Goal: Task Accomplishment & Management: Use online tool/utility

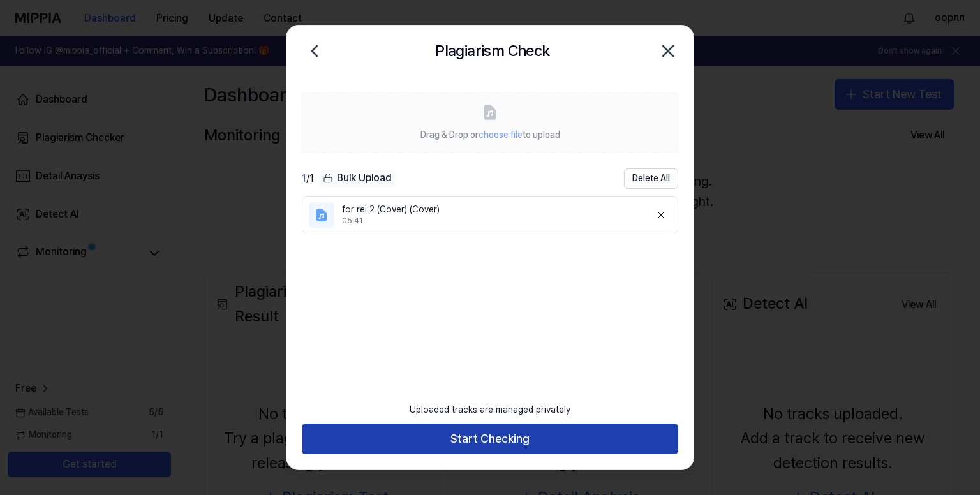
click at [475, 441] on button "Start Checking" at bounding box center [490, 439] width 376 height 31
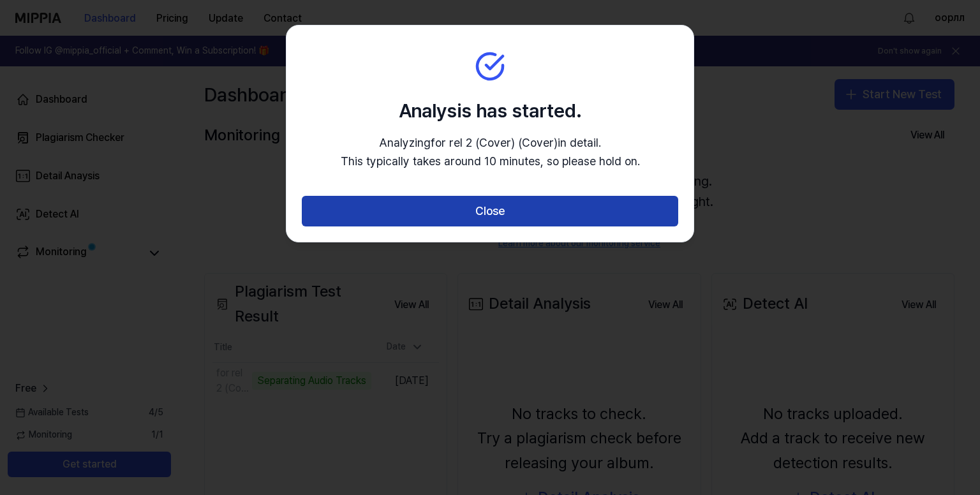
click at [544, 209] on button "Close" at bounding box center [490, 211] width 376 height 31
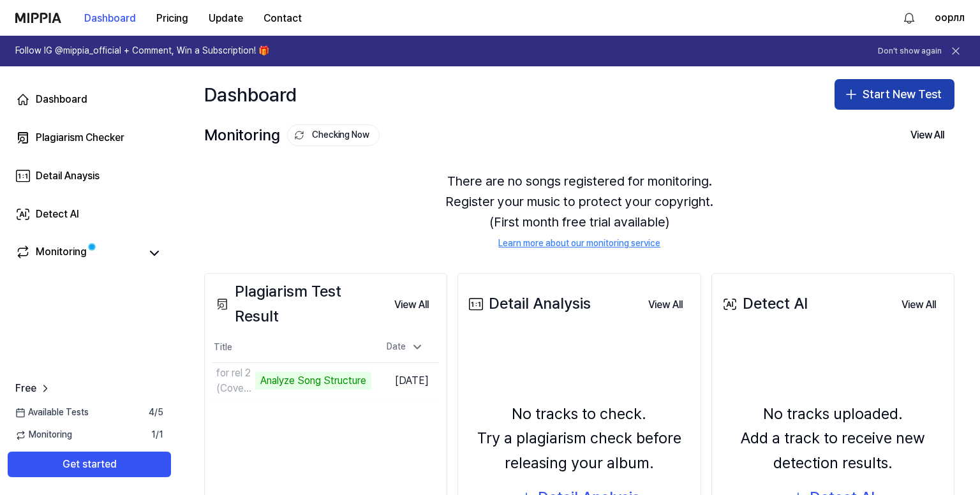
click at [881, 86] on button "Start New Test" at bounding box center [895, 94] width 120 height 31
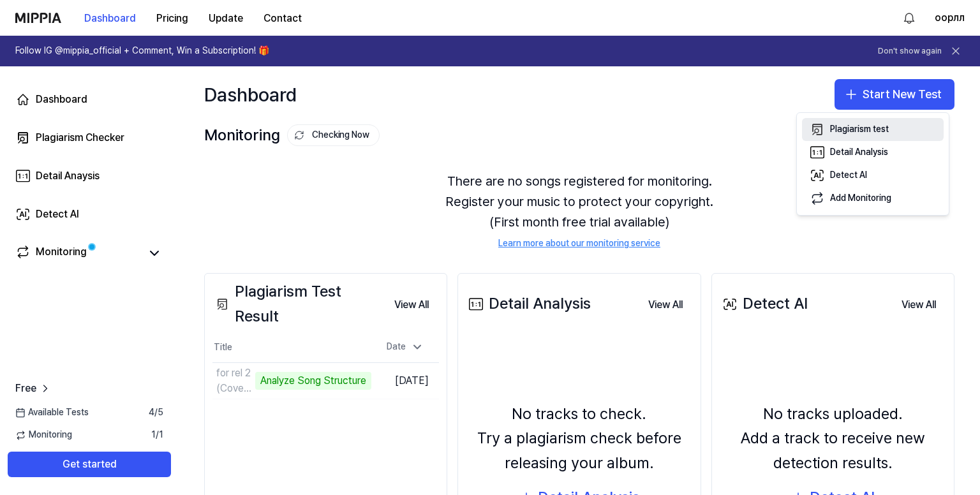
click at [860, 133] on div "Plagiarism test" at bounding box center [859, 129] width 59 height 13
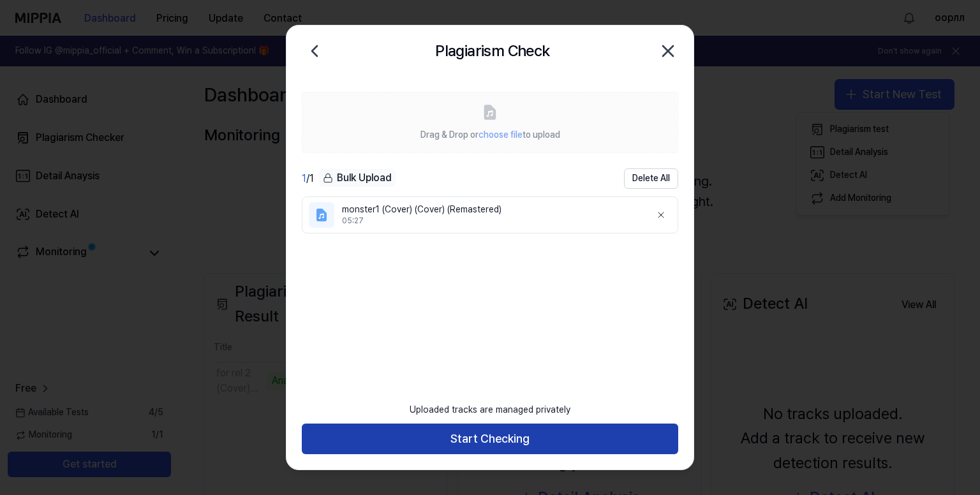
click at [491, 432] on button "Start Checking" at bounding box center [490, 439] width 376 height 31
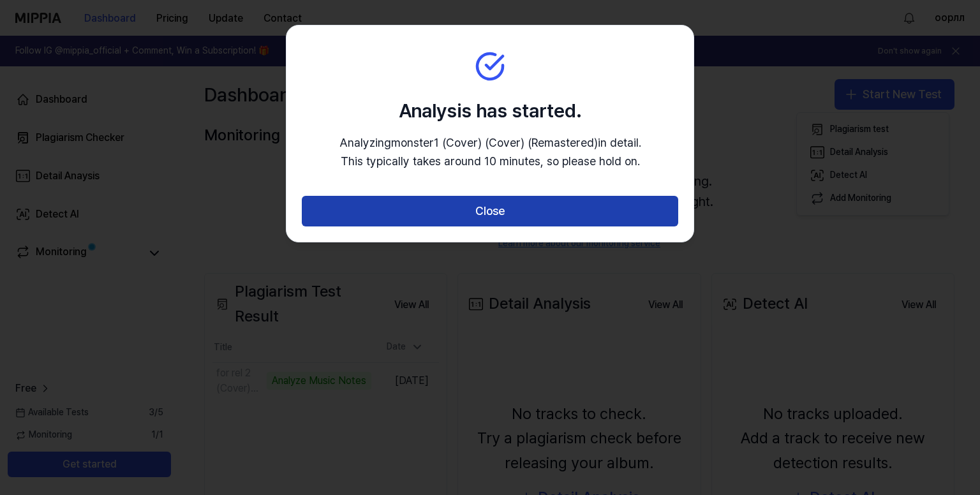
click at [627, 206] on button "Close" at bounding box center [490, 211] width 376 height 31
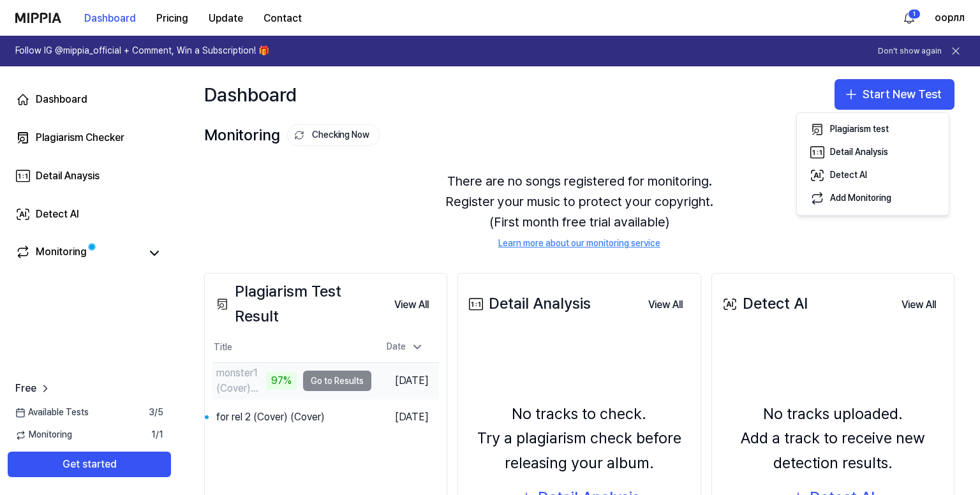
scroll to position [151, 0]
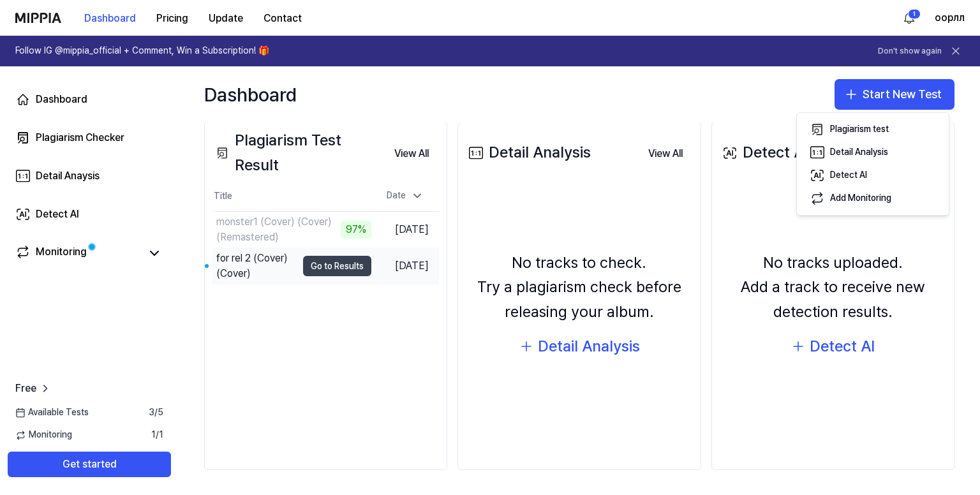
click at [353, 267] on button "Go to Results" at bounding box center [337, 266] width 68 height 20
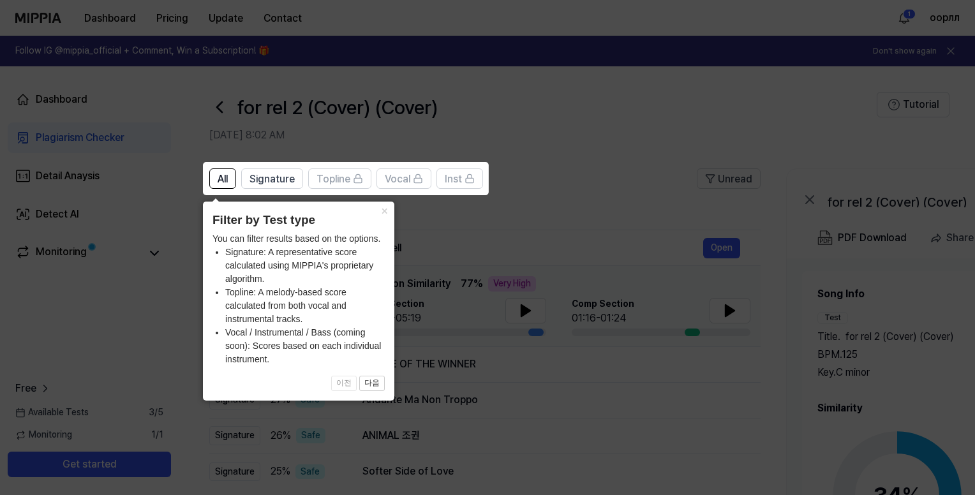
click at [697, 357] on icon at bounding box center [490, 247] width 980 height 495
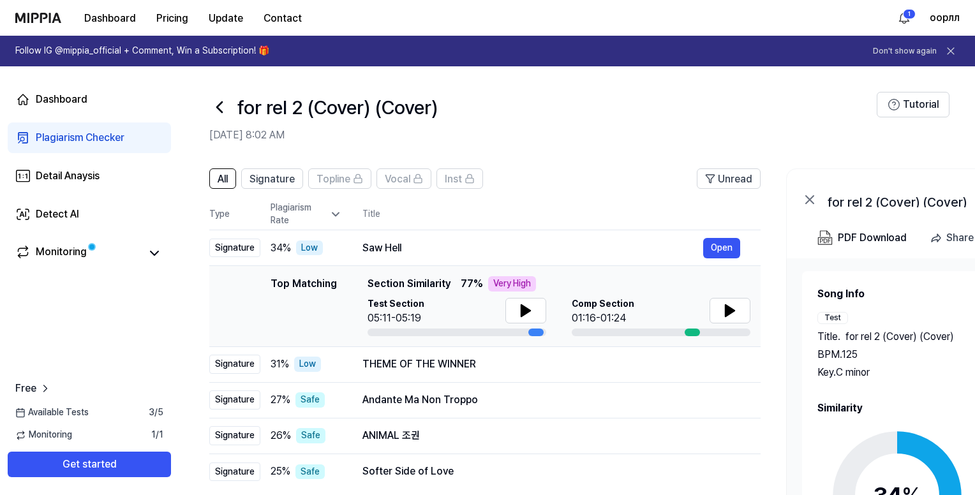
click at [865, 452] on circle at bounding box center [897, 495] width 107 height 107
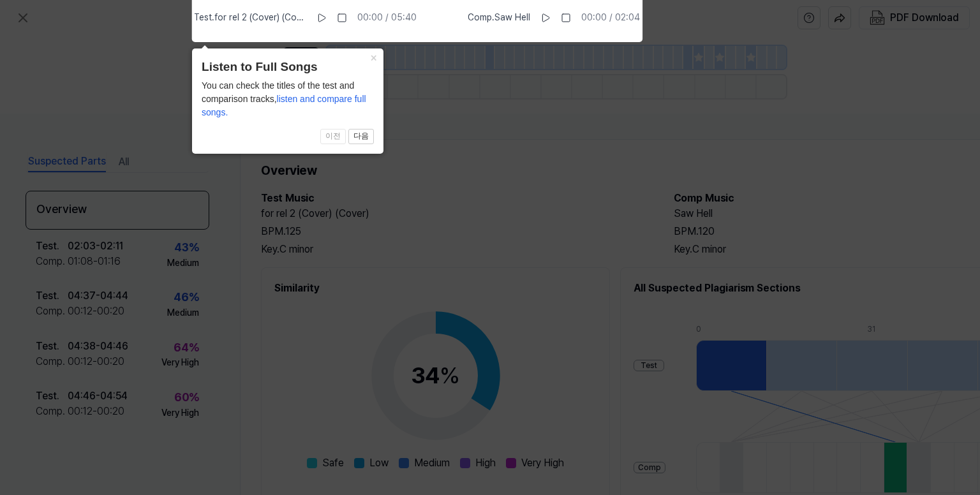
click at [359, 272] on icon at bounding box center [490, 245] width 980 height 502
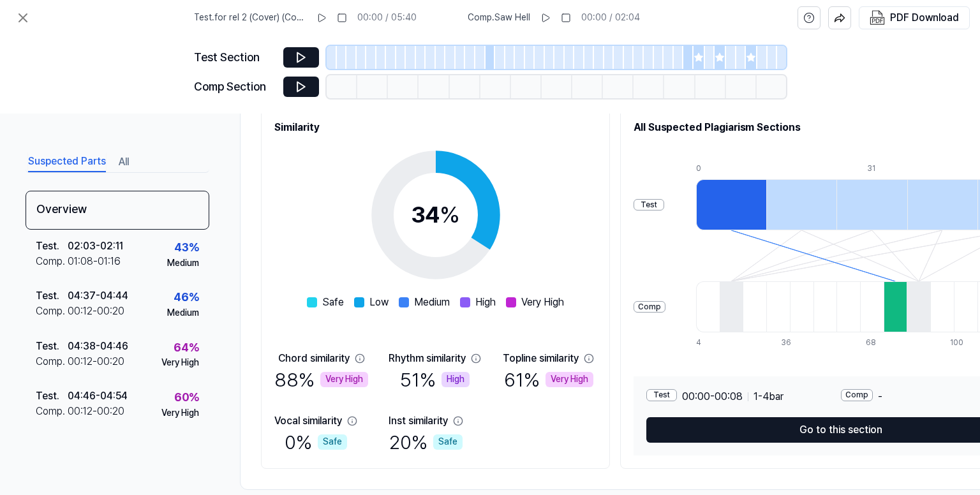
scroll to position [186, 0]
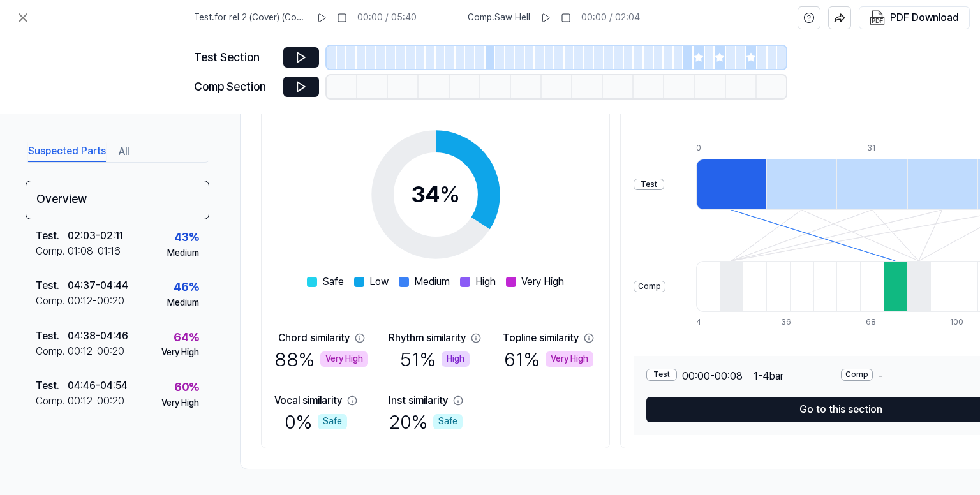
click at [490, 61] on div at bounding box center [491, 57] width 10 height 23
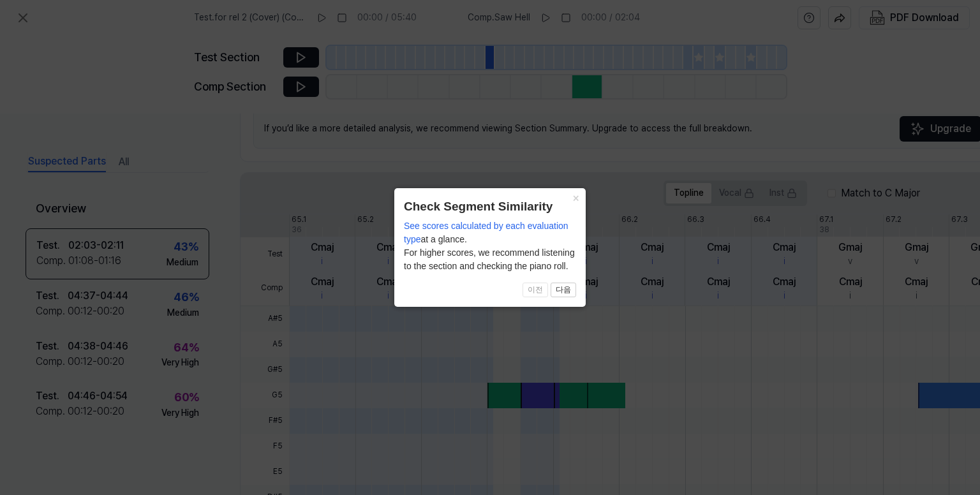
scroll to position [384, 0]
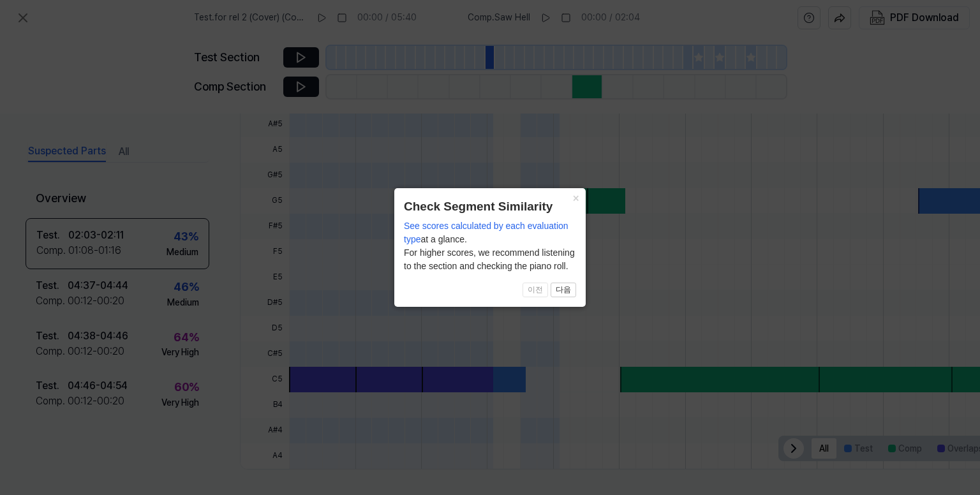
click at [296, 59] on icon at bounding box center [490, 247] width 980 height 495
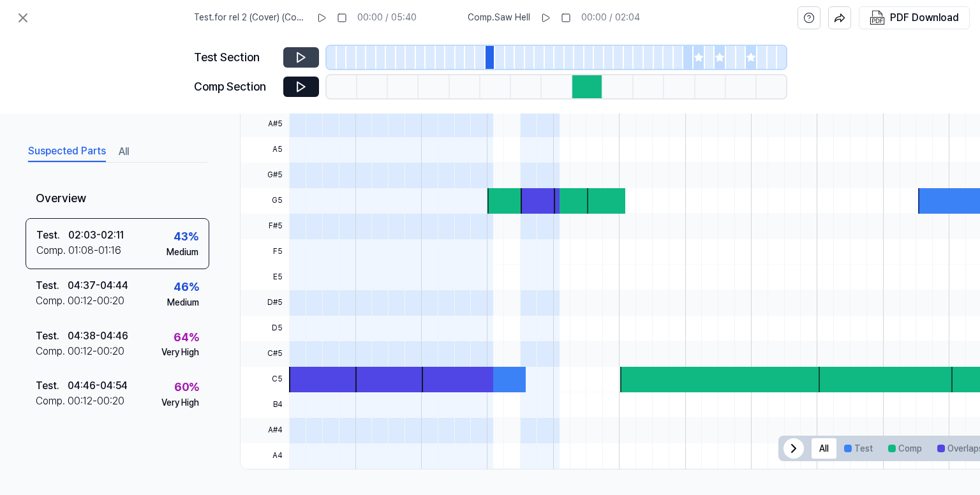
click at [301, 66] on button at bounding box center [301, 57] width 36 height 20
click at [688, 56] on div at bounding box center [688, 57] width 10 height 23
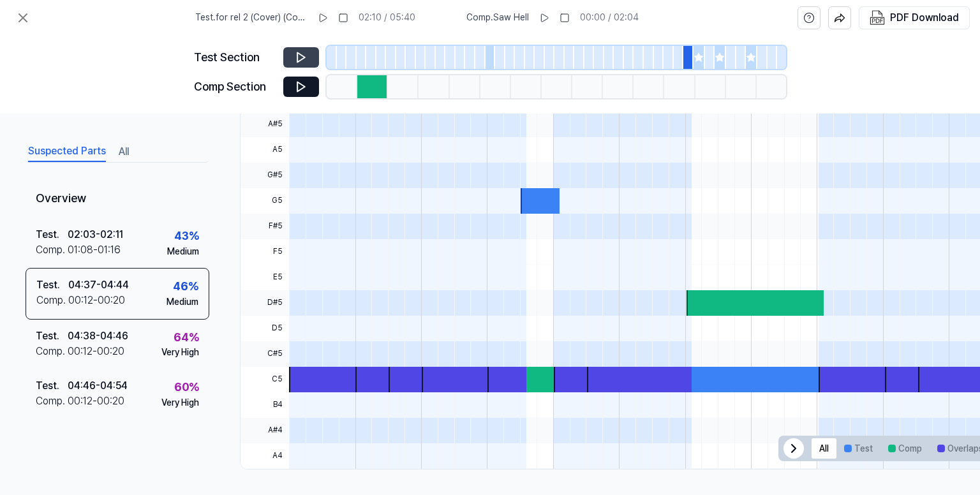
click at [297, 58] on icon at bounding box center [301, 58] width 8 height 10
drag, startPoint x: 720, startPoint y: 64, endPoint x: 713, endPoint y: 71, distance: 9.5
click at [720, 64] on div at bounding box center [720, 57] width 11 height 23
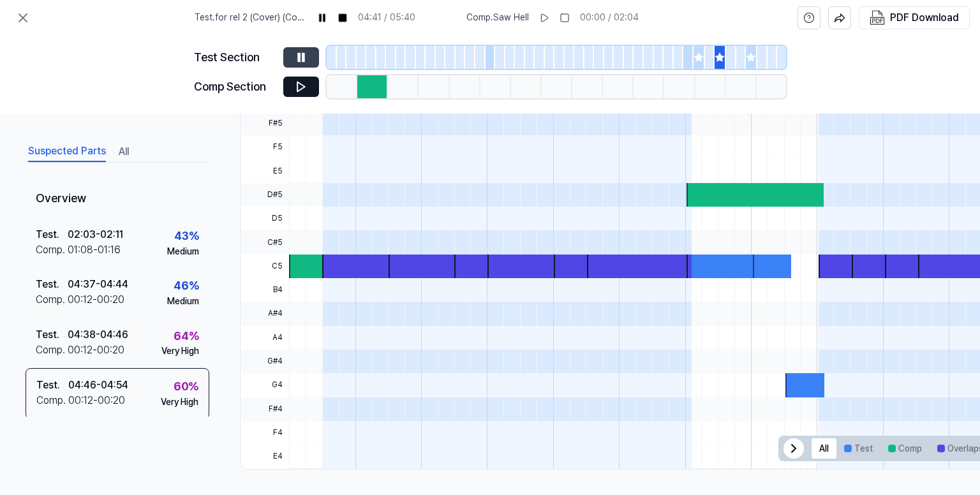
click at [301, 54] on icon at bounding box center [301, 57] width 13 height 13
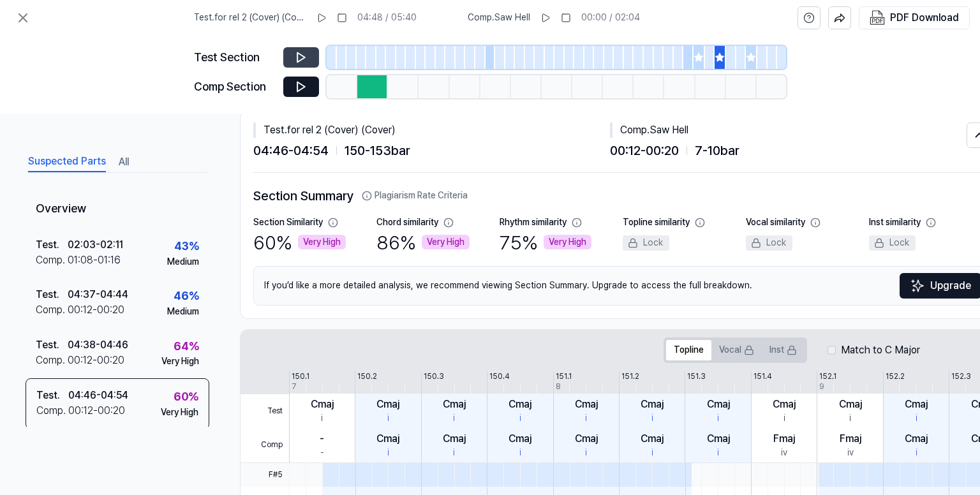
scroll to position [0, 0]
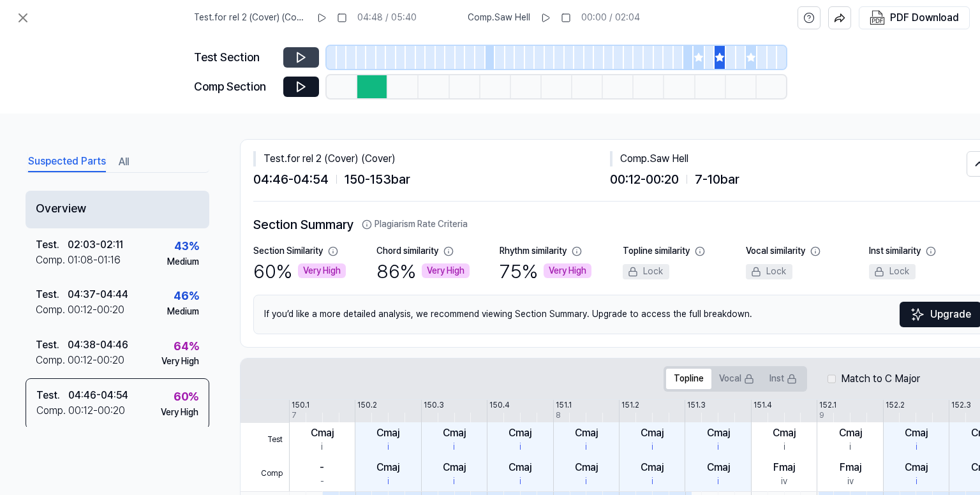
click at [80, 215] on div "Overview" at bounding box center [118, 210] width 184 height 38
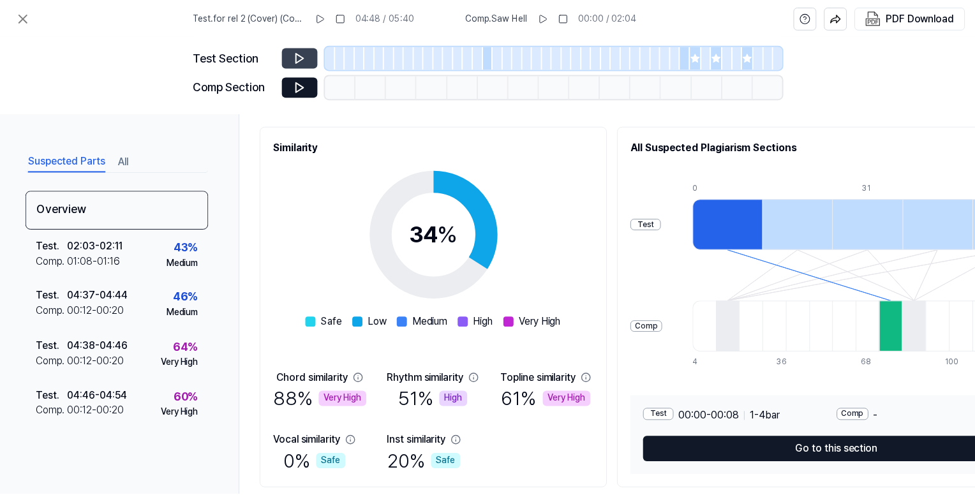
scroll to position [186, 0]
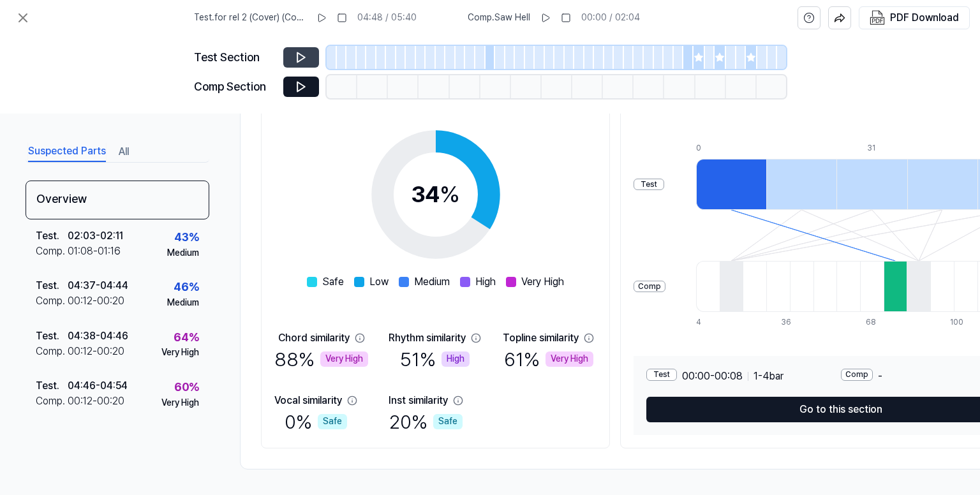
click at [19, 4] on div "Test . for rel 2 (Cover) (Cover) 04:48 / 05:40 Comp . Saw Hell 00:00 / 02:04 PD…" at bounding box center [490, 18] width 980 height 36
click at [22, 13] on icon at bounding box center [22, 17] width 15 height 15
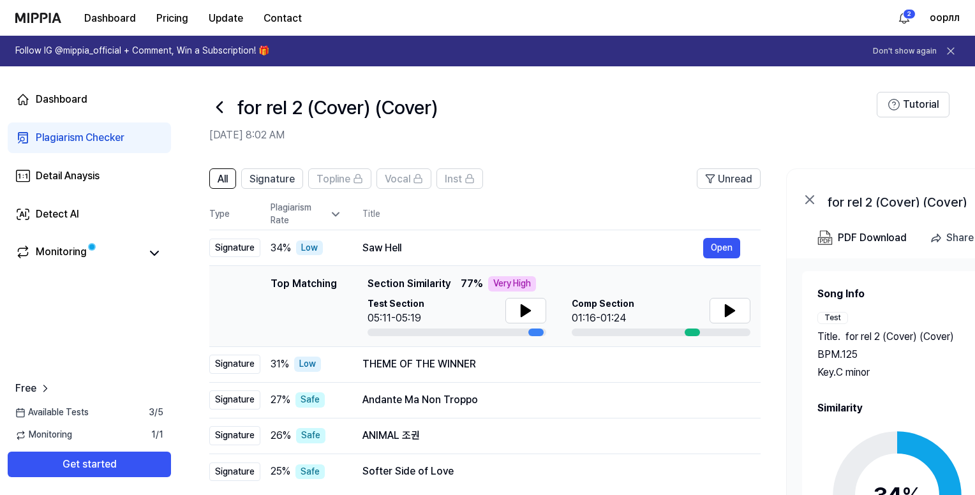
click at [212, 109] on icon at bounding box center [219, 107] width 20 height 20
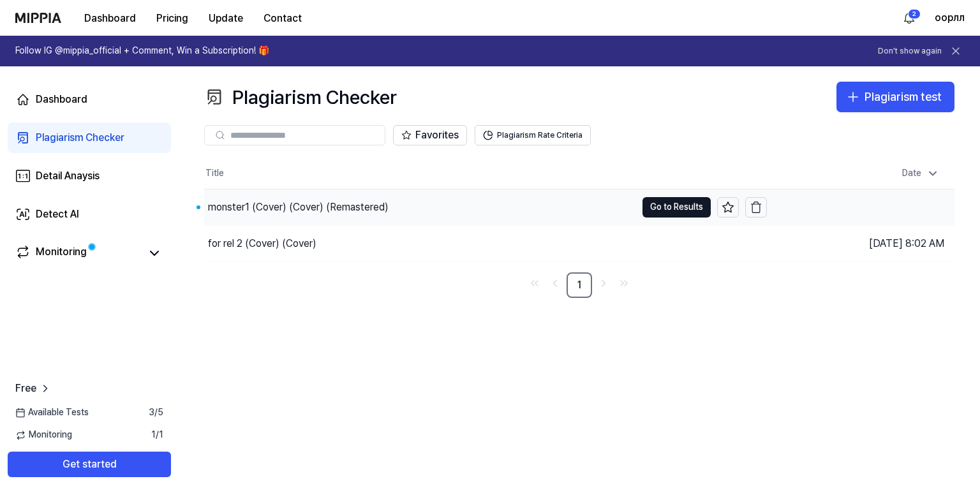
click at [457, 205] on div "monster1 (Cover) (Cover) (Remastered)" at bounding box center [420, 208] width 432 height 36
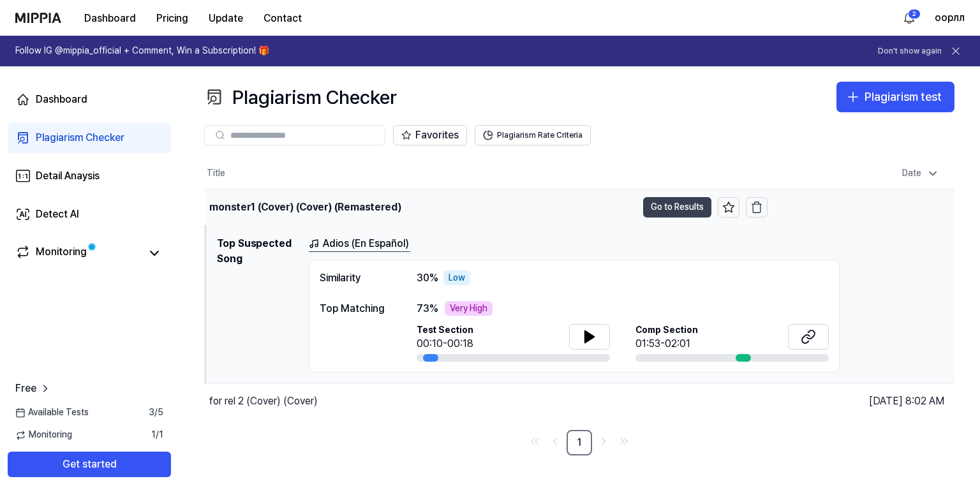
click at [686, 200] on button "Go to Results" at bounding box center [677, 207] width 68 height 20
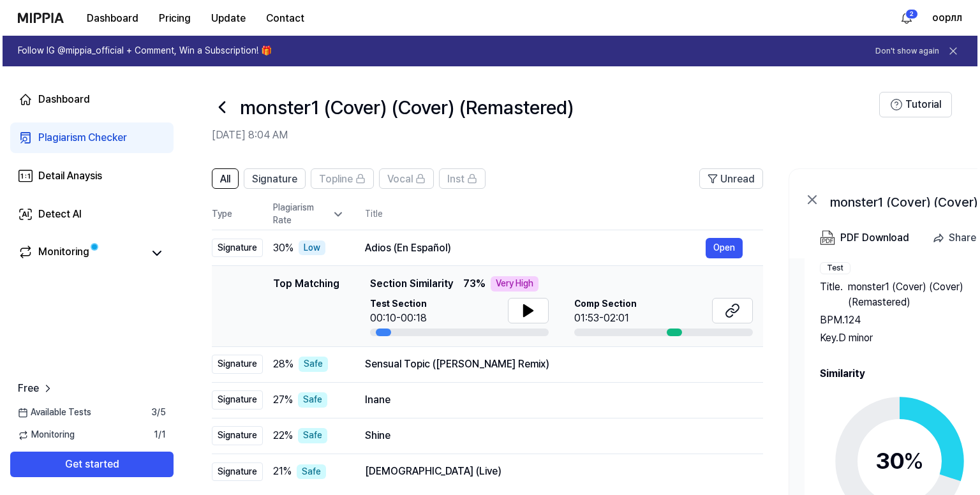
scroll to position [54, 0]
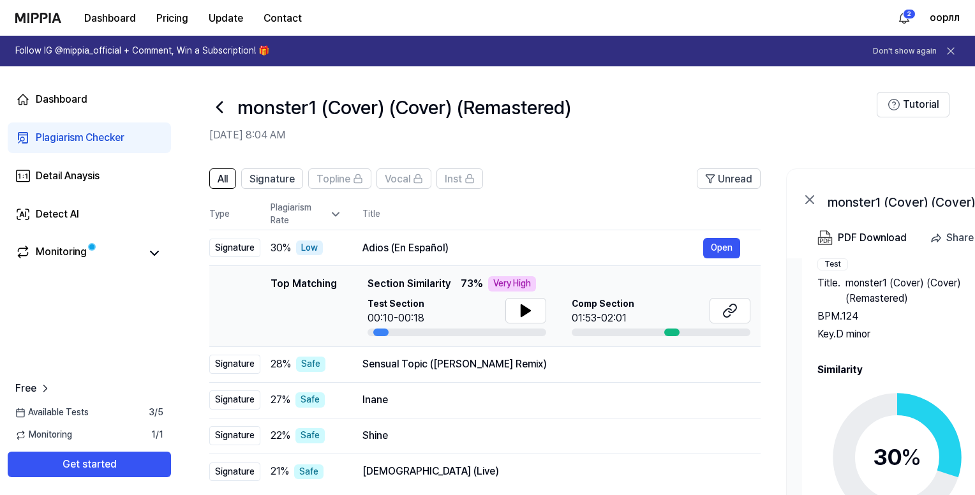
click at [874, 382] on icon at bounding box center [897, 458] width 160 height 160
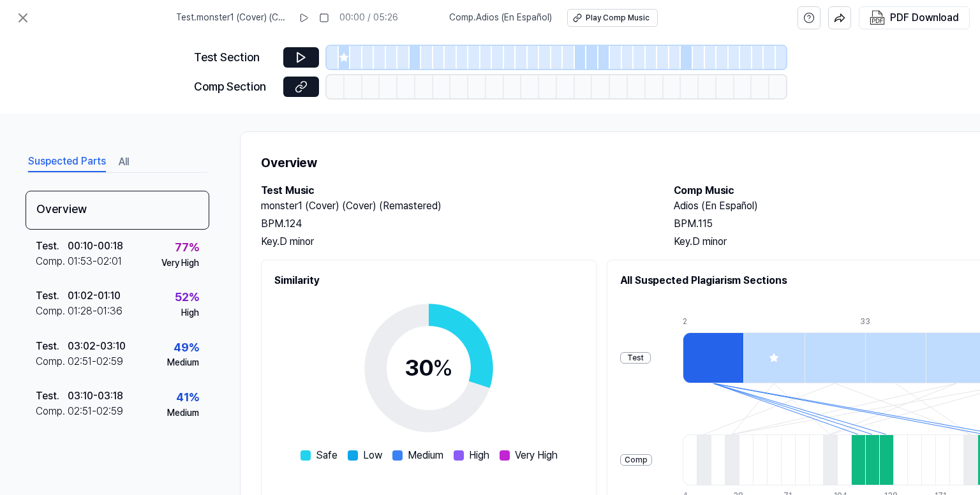
scroll to position [0, 0]
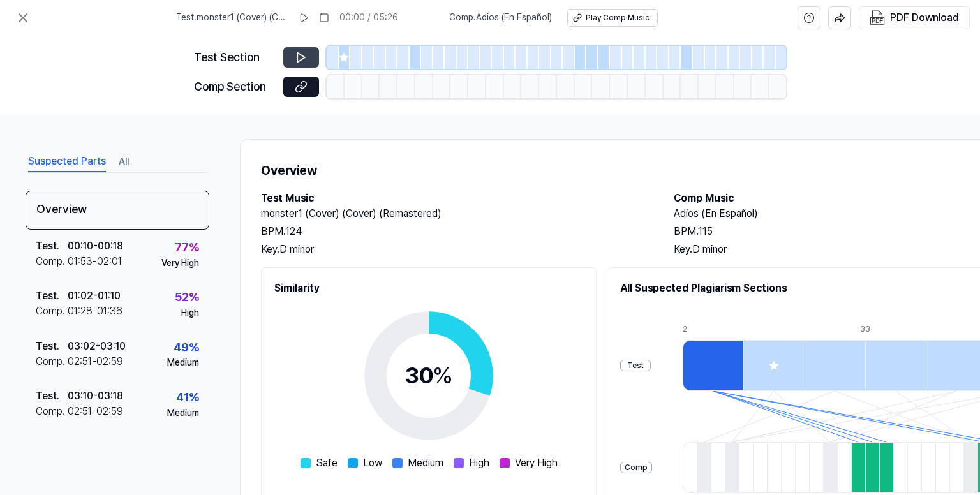
click at [343, 50] on div at bounding box center [345, 57] width 12 height 23
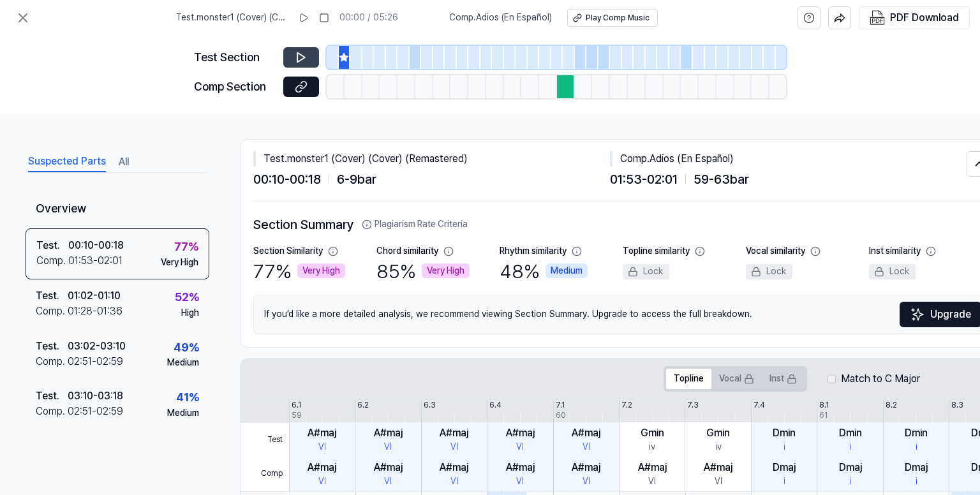
click at [294, 57] on button at bounding box center [301, 57] width 36 height 20
click at [416, 53] on div at bounding box center [416, 57] width 12 height 23
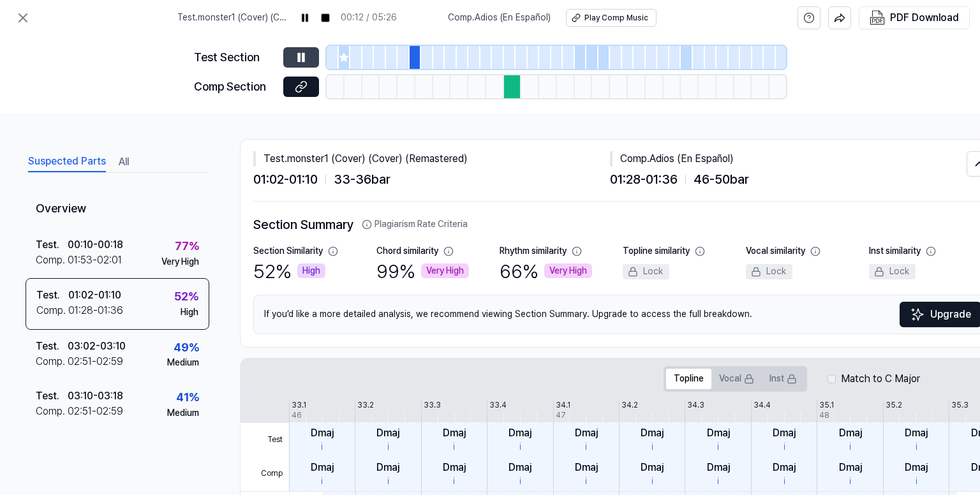
click at [308, 55] on button at bounding box center [301, 57] width 36 height 20
click at [307, 54] on icon at bounding box center [301, 57] width 13 height 13
drag, startPoint x: 290, startPoint y: 61, endPoint x: 429, endPoint y: 52, distance: 138.7
click at [294, 57] on button at bounding box center [301, 57] width 36 height 20
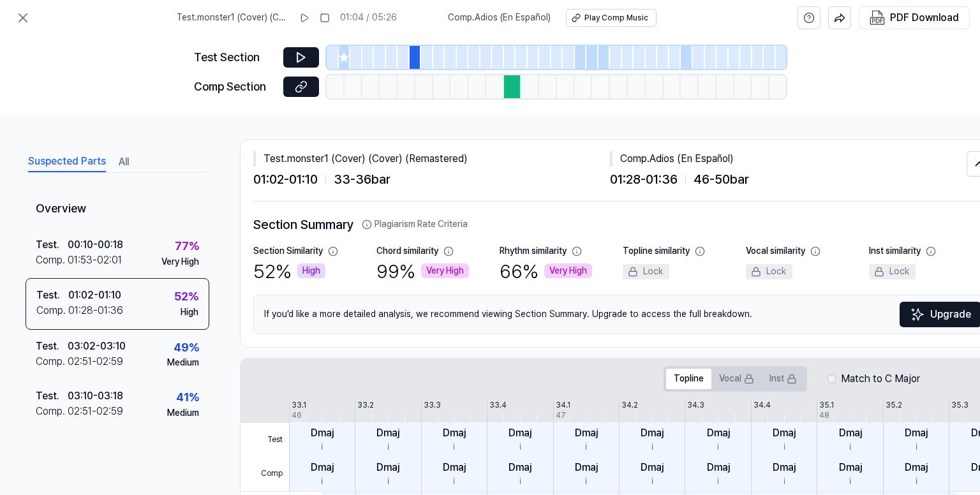
click at [577, 57] on div at bounding box center [581, 57] width 12 height 23
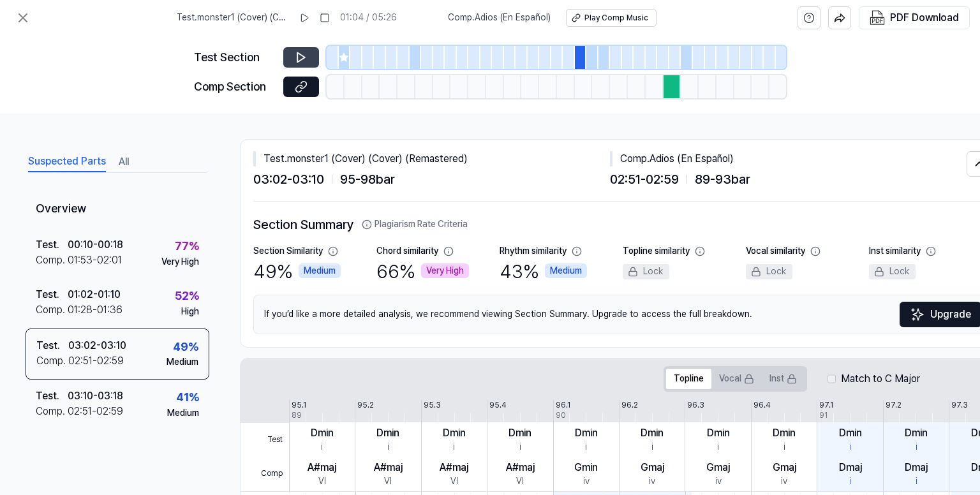
click at [316, 54] on div "Test Section" at bounding box center [490, 57] width 592 height 23
click at [314, 54] on button at bounding box center [301, 57] width 36 height 20
click at [589, 61] on div at bounding box center [592, 57] width 12 height 23
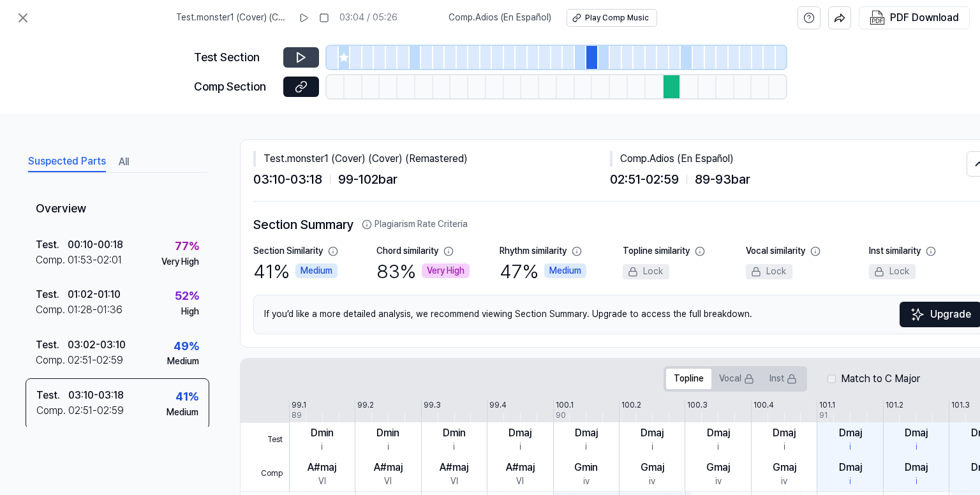
click at [308, 57] on button at bounding box center [301, 57] width 36 height 20
click at [307, 55] on button at bounding box center [301, 57] width 36 height 20
click at [306, 55] on icon at bounding box center [301, 57] width 13 height 13
click at [599, 57] on div at bounding box center [605, 57] width 12 height 23
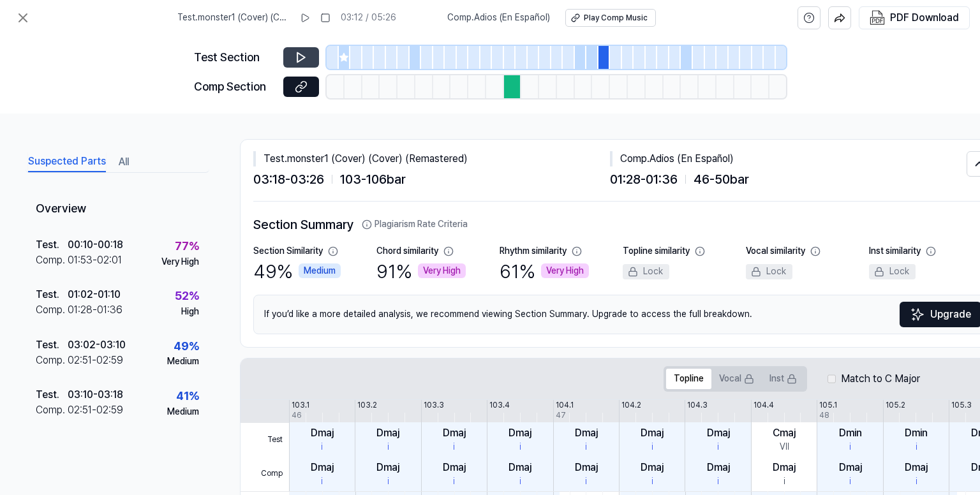
click at [295, 52] on icon at bounding box center [301, 57] width 13 height 13
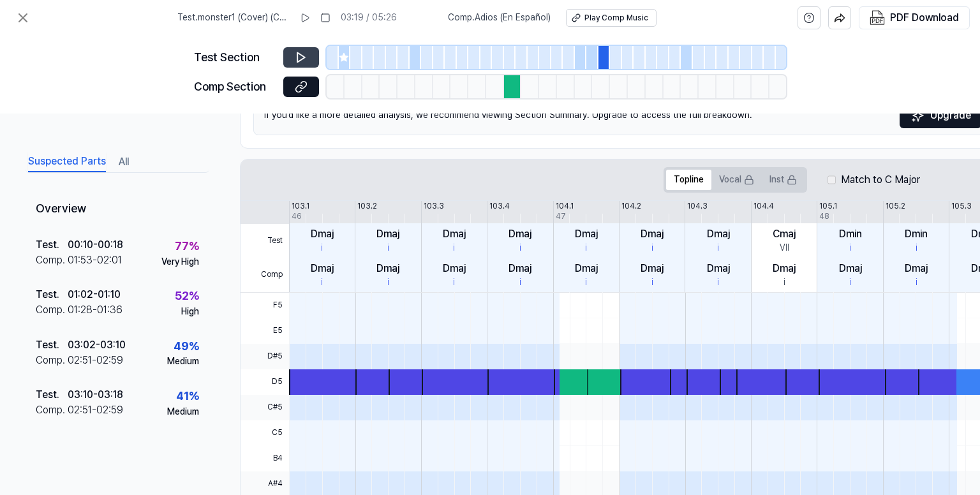
scroll to position [128, 0]
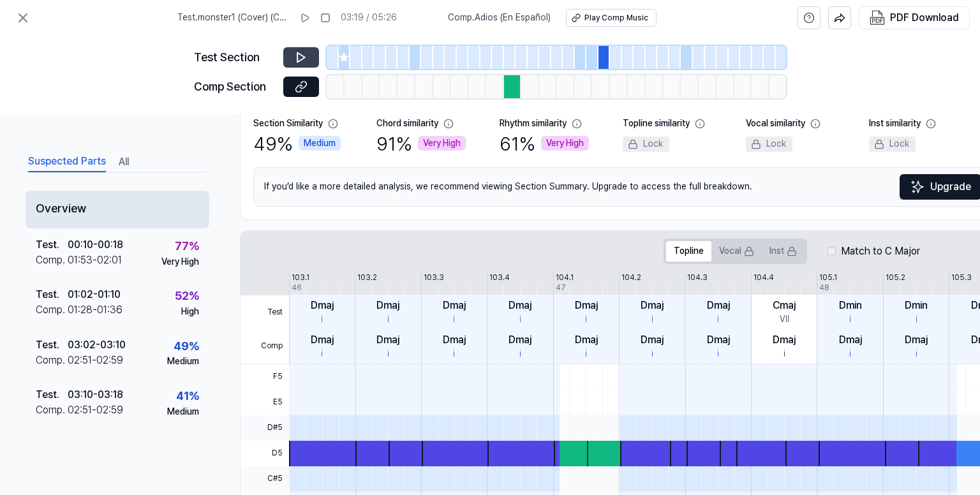
click at [123, 197] on div "Overview" at bounding box center [118, 210] width 184 height 38
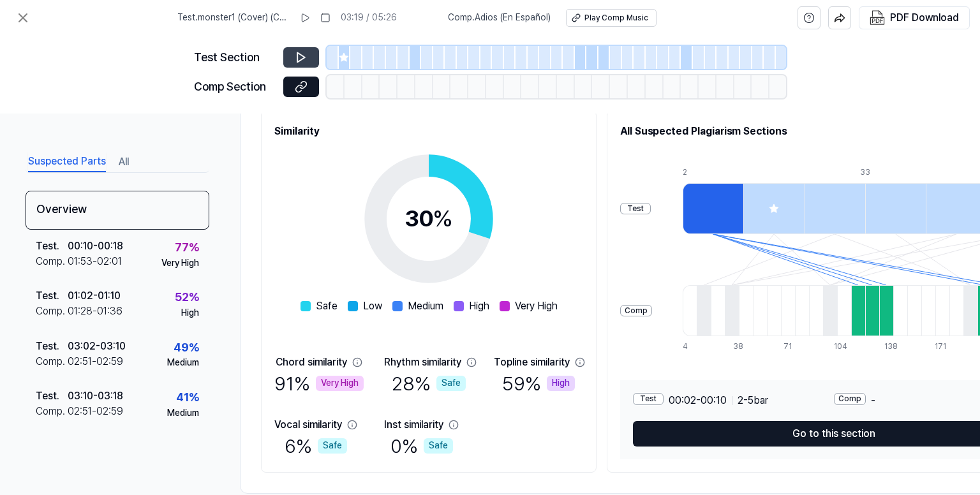
scroll to position [186, 0]
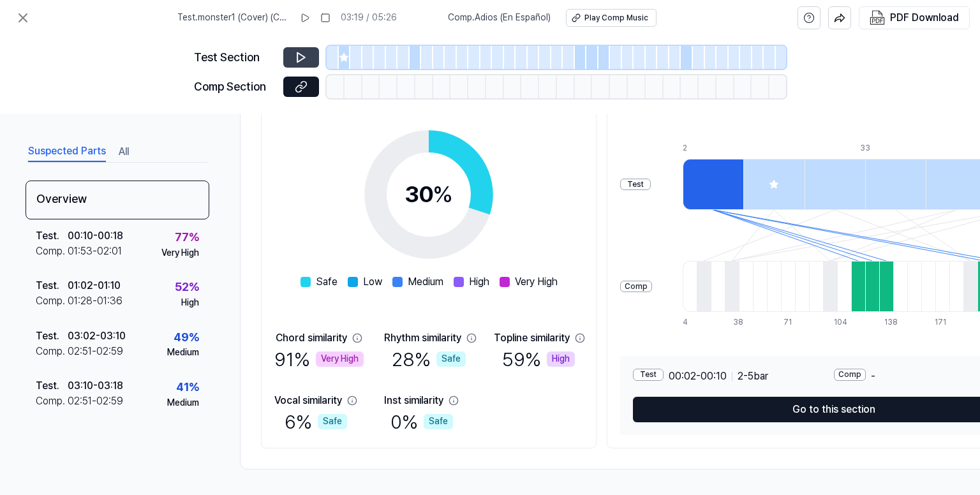
click at [837, 291] on div at bounding box center [830, 286] width 14 height 51
click at [873, 287] on div at bounding box center [872, 286] width 14 height 51
click at [646, 283] on div "Comp" at bounding box center [636, 287] width 32 height 12
click at [861, 369] on div "Comp" at bounding box center [850, 375] width 32 height 12
click at [881, 371] on div "Comp -" at bounding box center [934, 376] width 201 height 15
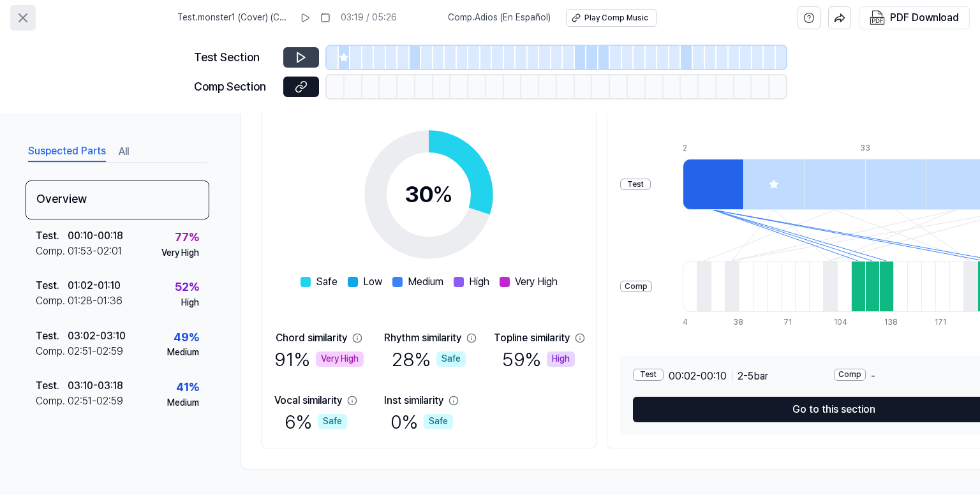
click at [24, 19] on icon at bounding box center [23, 18] width 8 height 8
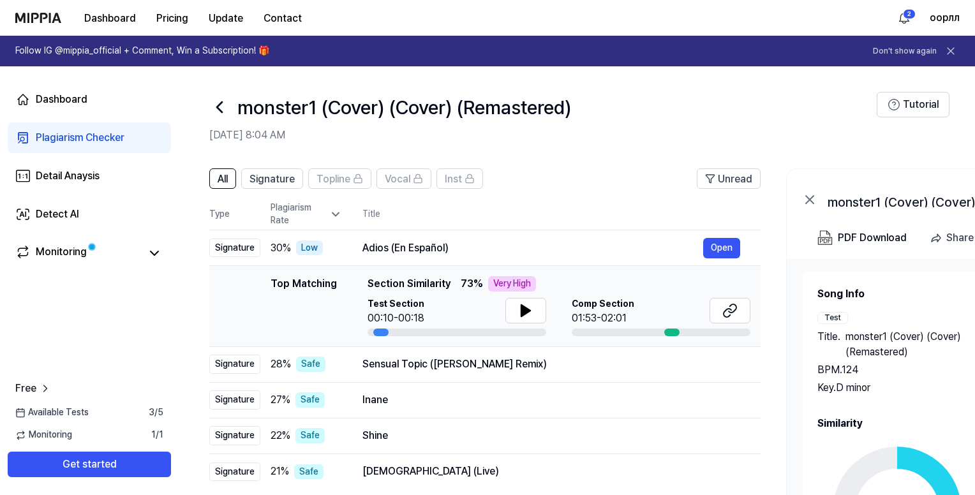
click at [211, 105] on icon at bounding box center [219, 107] width 20 height 20
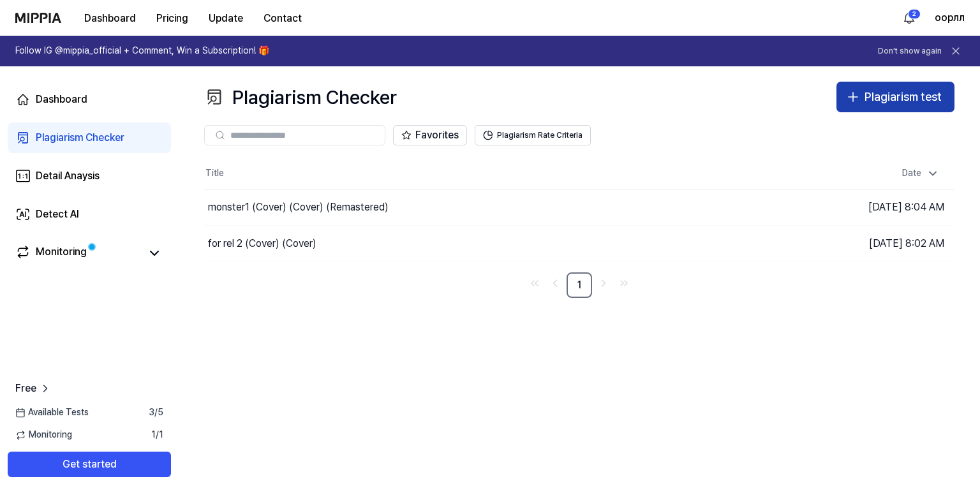
click at [884, 102] on div "Plagiarism test" at bounding box center [903, 97] width 77 height 19
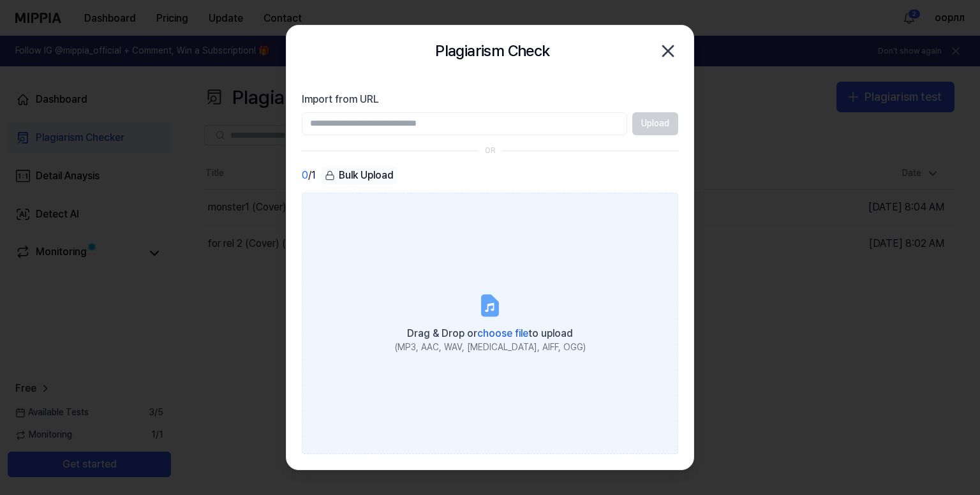
click at [415, 263] on label "Drag & Drop or choose file to upload (MP3, AAC, WAV, [MEDICAL_DATA], AIFF, OGG)" at bounding box center [490, 324] width 376 height 262
click at [0, 0] on input "Drag & Drop or choose file to upload (MP3, AAC, WAV, [MEDICAL_DATA], AIFF, OGG)" at bounding box center [0, 0] width 0 height 0
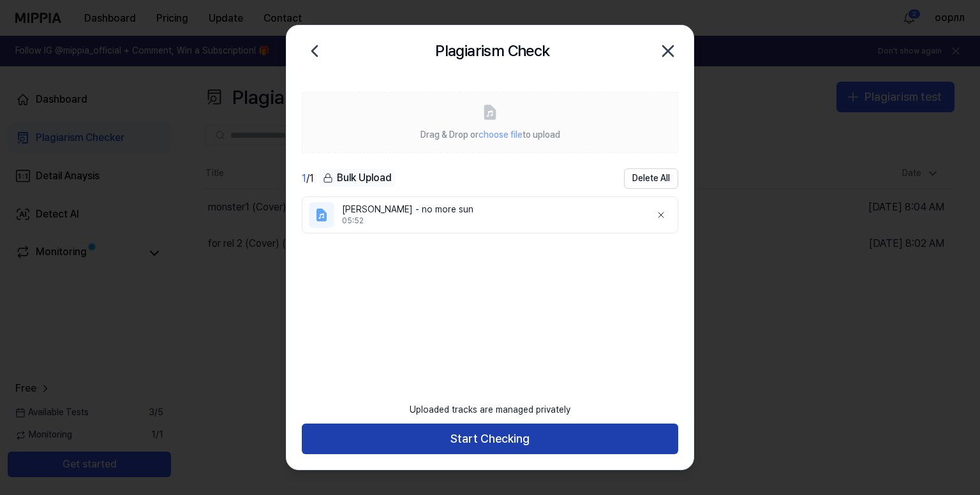
click at [448, 436] on button "Start Checking" at bounding box center [490, 439] width 376 height 31
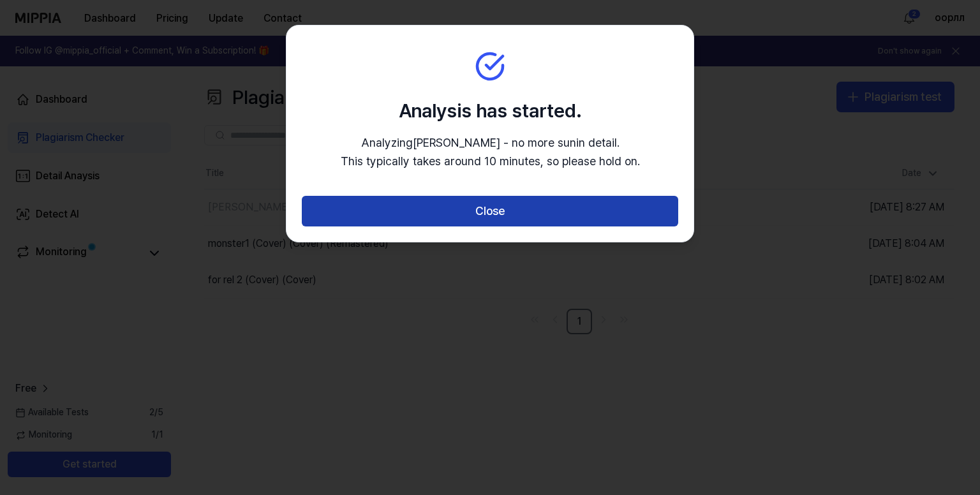
click at [472, 205] on button "Close" at bounding box center [490, 211] width 376 height 31
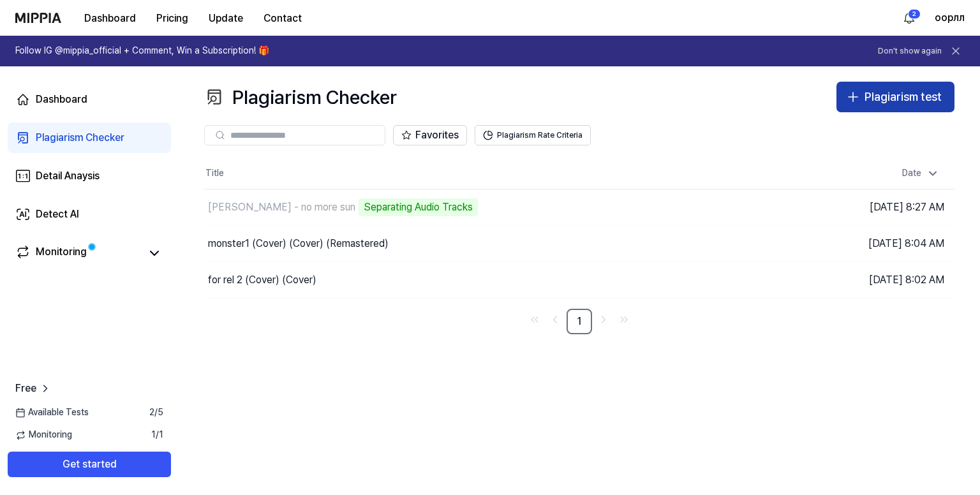
click at [875, 95] on div "Plagiarism test" at bounding box center [903, 97] width 77 height 19
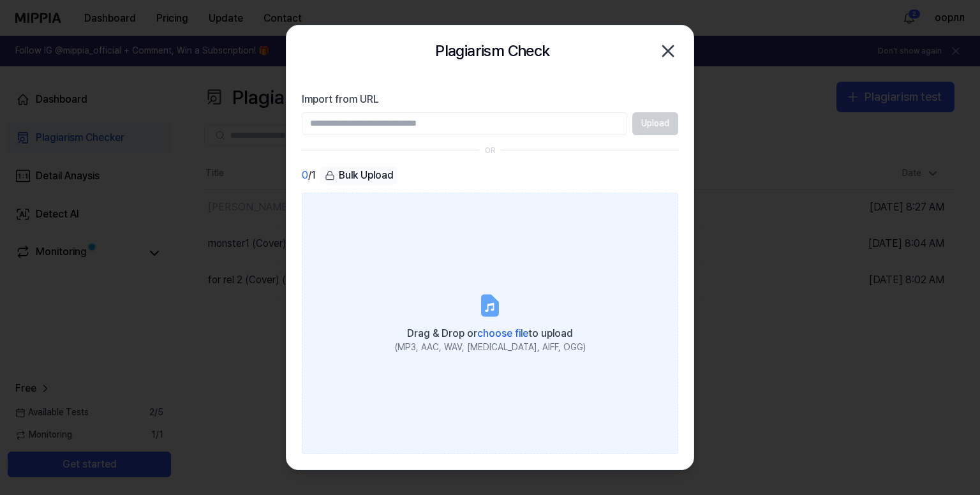
click at [473, 276] on label "Drag & Drop or choose file to upload (MP3, AAC, WAV, [MEDICAL_DATA], AIFF, OGG)" at bounding box center [490, 324] width 376 height 262
click at [0, 0] on input "Drag & Drop or choose file to upload (MP3, AAC, WAV, [MEDICAL_DATA], AIFF, OGG)" at bounding box center [0, 0] width 0 height 0
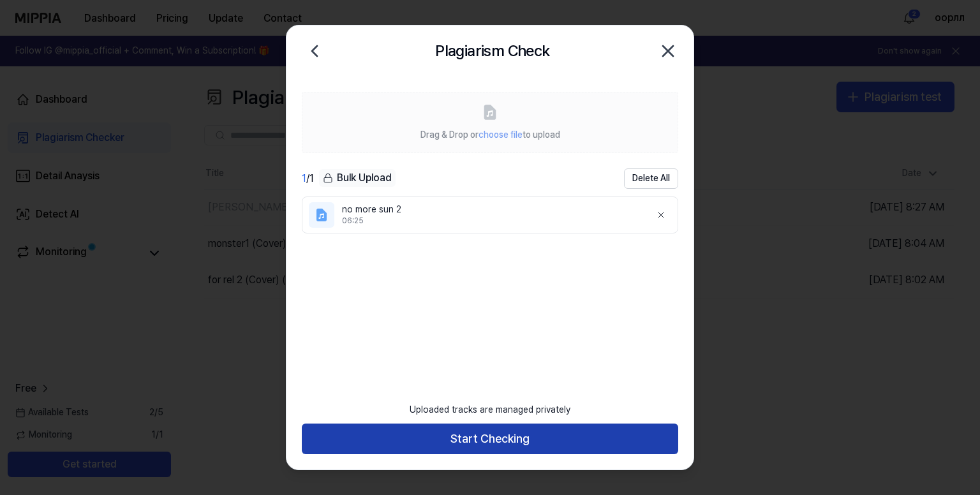
click at [516, 441] on button "Start Checking" at bounding box center [490, 439] width 376 height 31
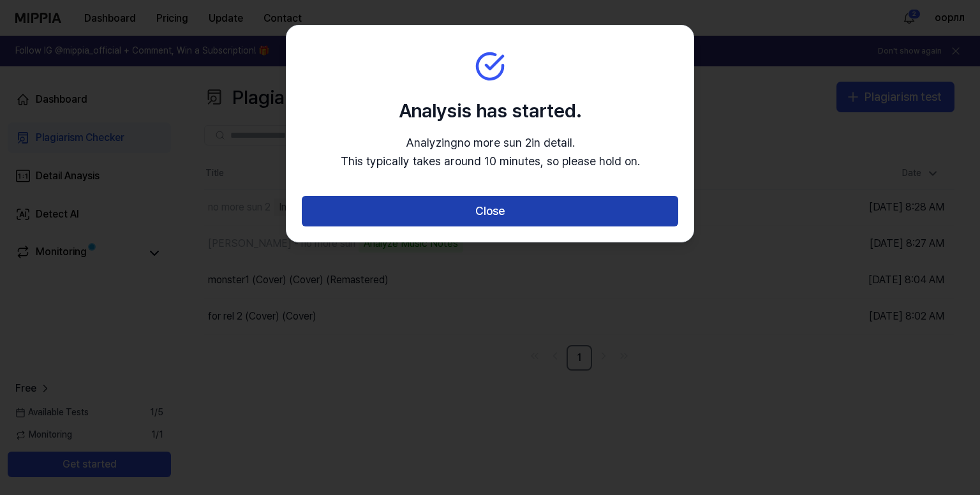
click at [443, 207] on button "Close" at bounding box center [490, 211] width 376 height 31
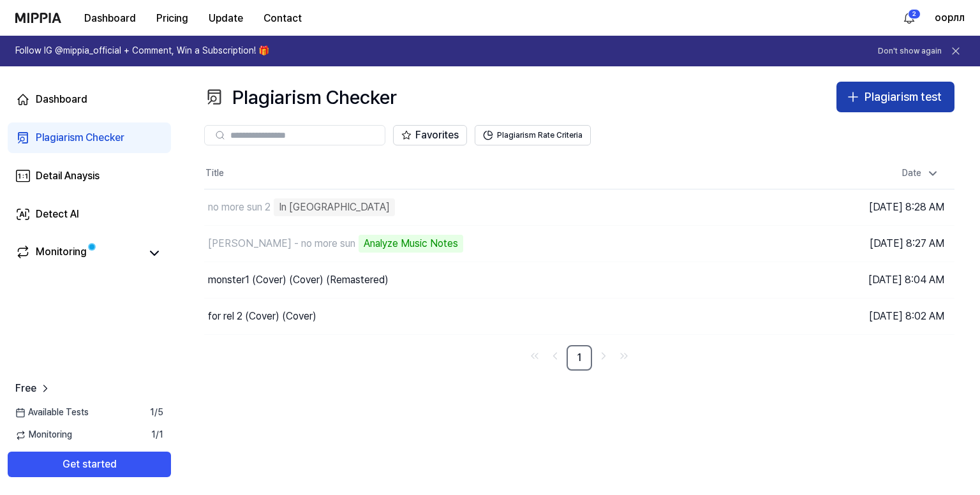
click at [885, 90] on div "Plagiarism test" at bounding box center [903, 97] width 77 height 19
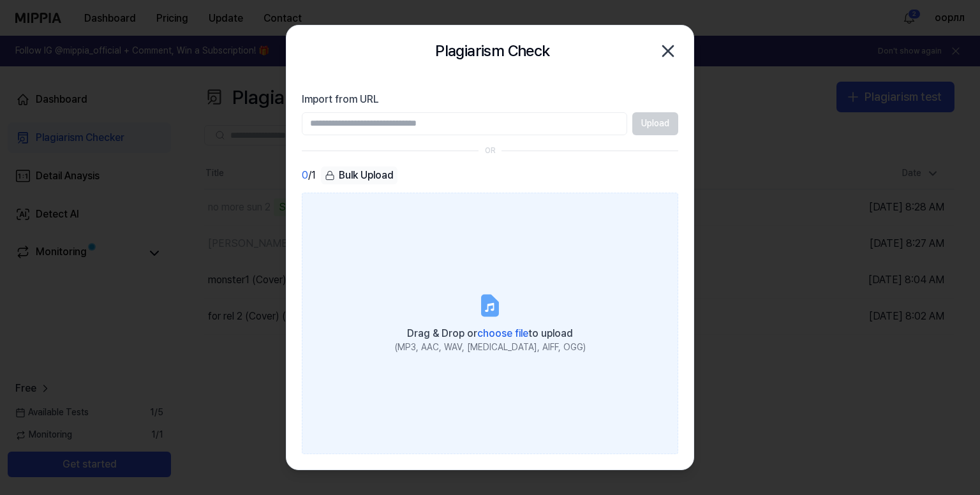
click at [496, 281] on label "Drag & Drop or choose file to upload (MP3, AAC, WAV, [MEDICAL_DATA], AIFF, OGG)" at bounding box center [490, 324] width 376 height 262
click at [0, 0] on input "Drag & Drop or choose file to upload (MP3, AAC, WAV, [MEDICAL_DATA], AIFF, OGG)" at bounding box center [0, 0] width 0 height 0
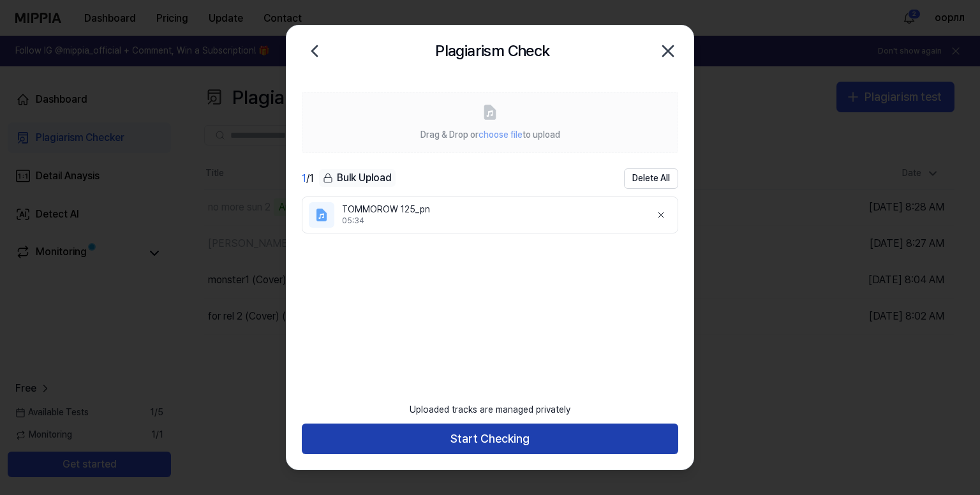
click at [436, 428] on button "Start Checking" at bounding box center [490, 439] width 376 height 31
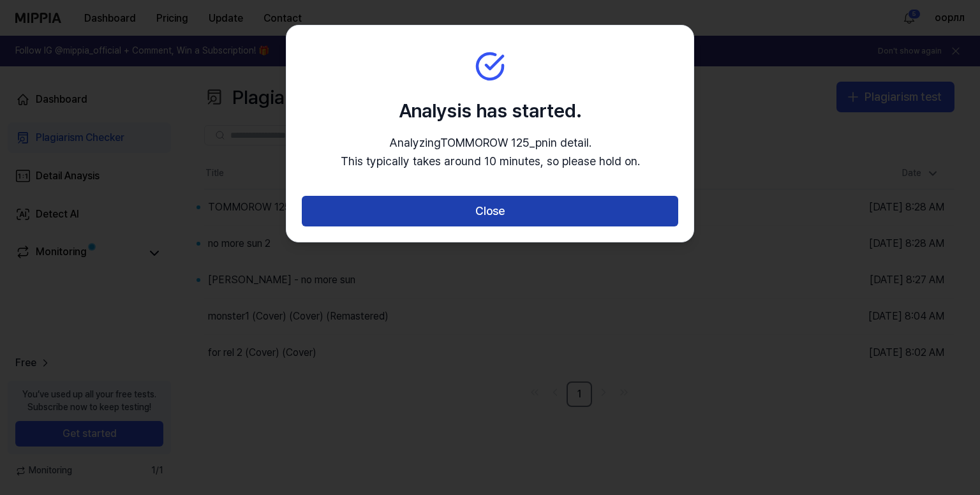
click at [597, 213] on button "Close" at bounding box center [490, 211] width 376 height 31
